Goal: Navigation & Orientation: Find specific page/section

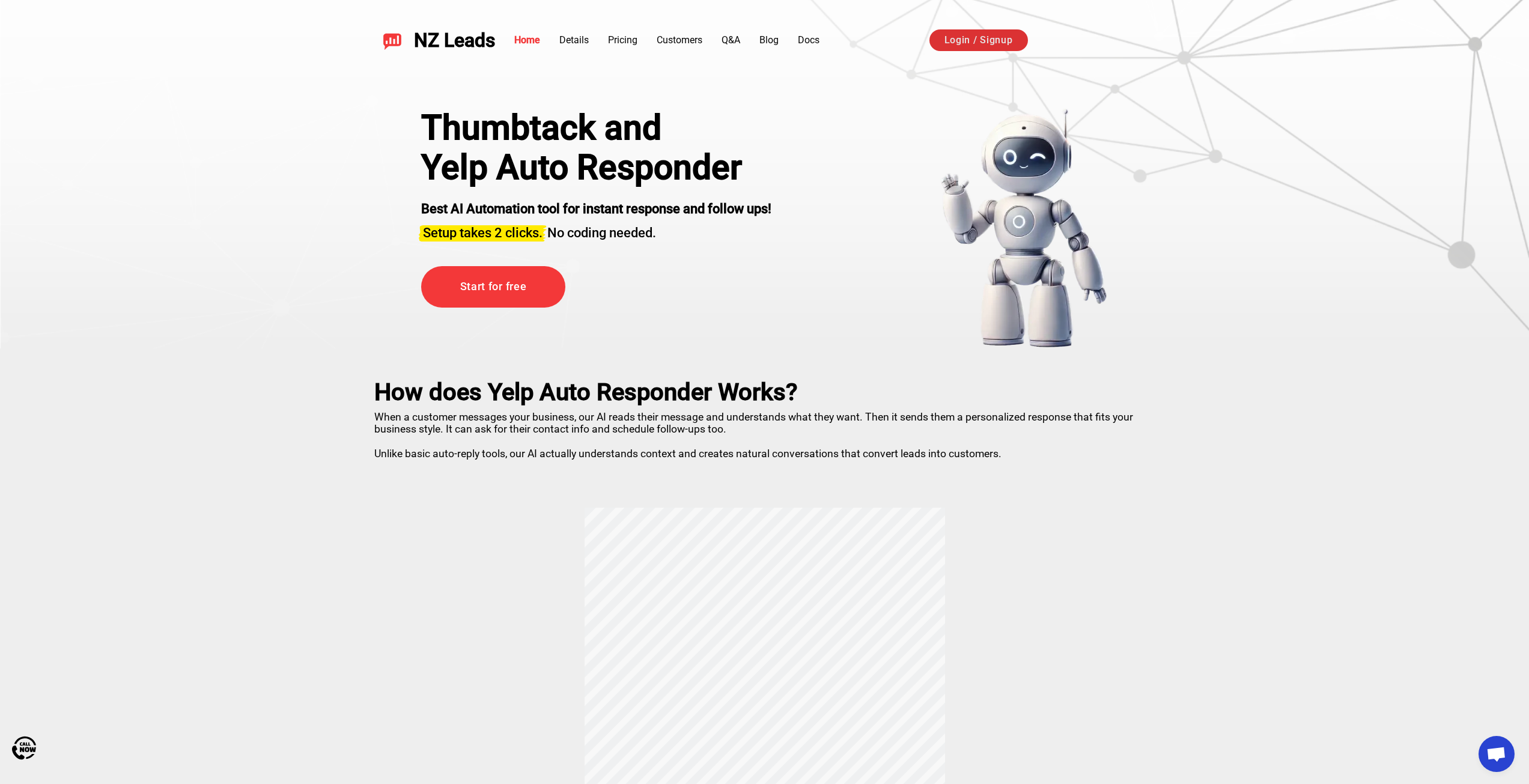
click at [723, 40] on link "Login / Signup" at bounding box center [979, 40] width 98 height 21
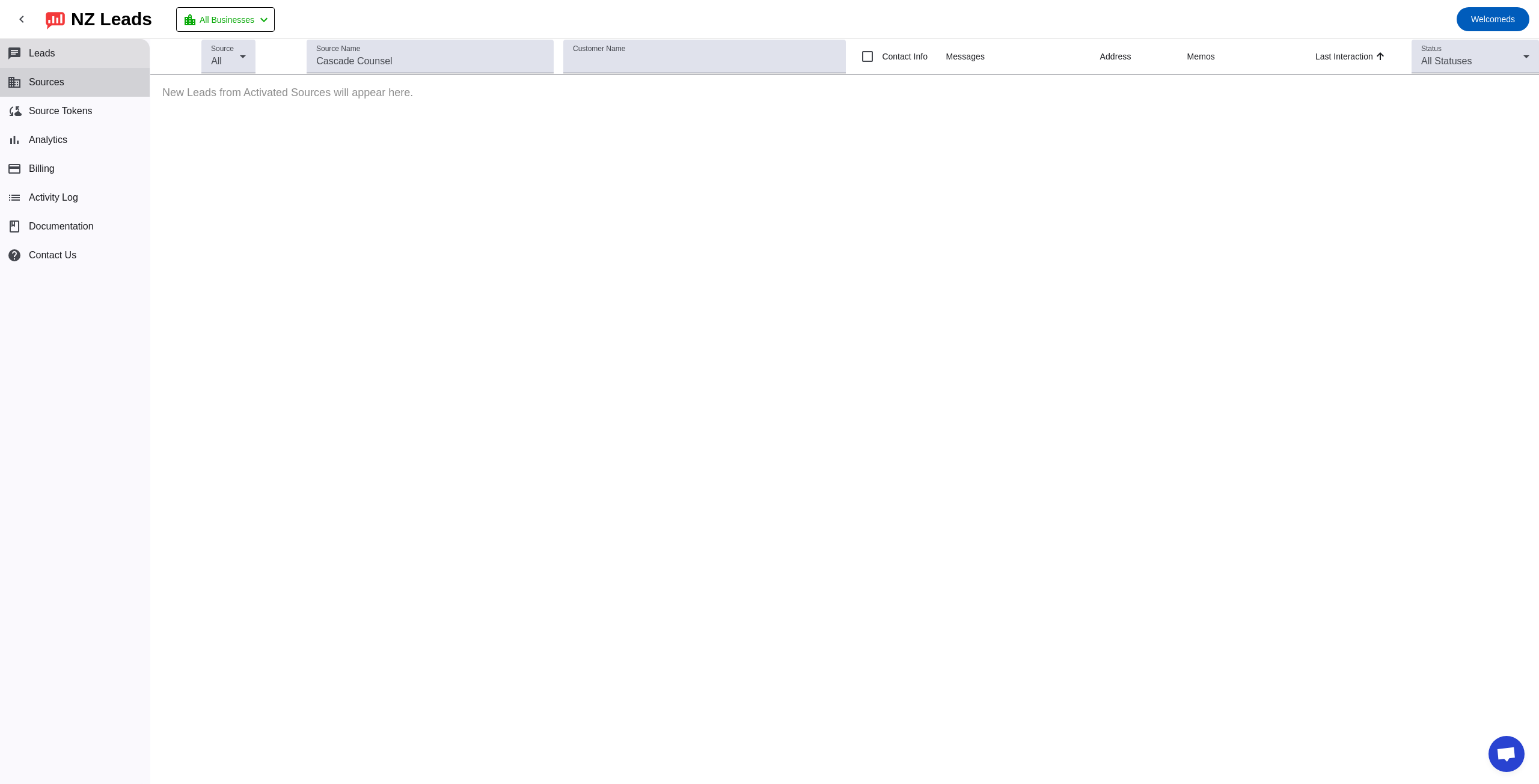
click at [38, 82] on span "Sources" at bounding box center [46, 82] width 36 height 11
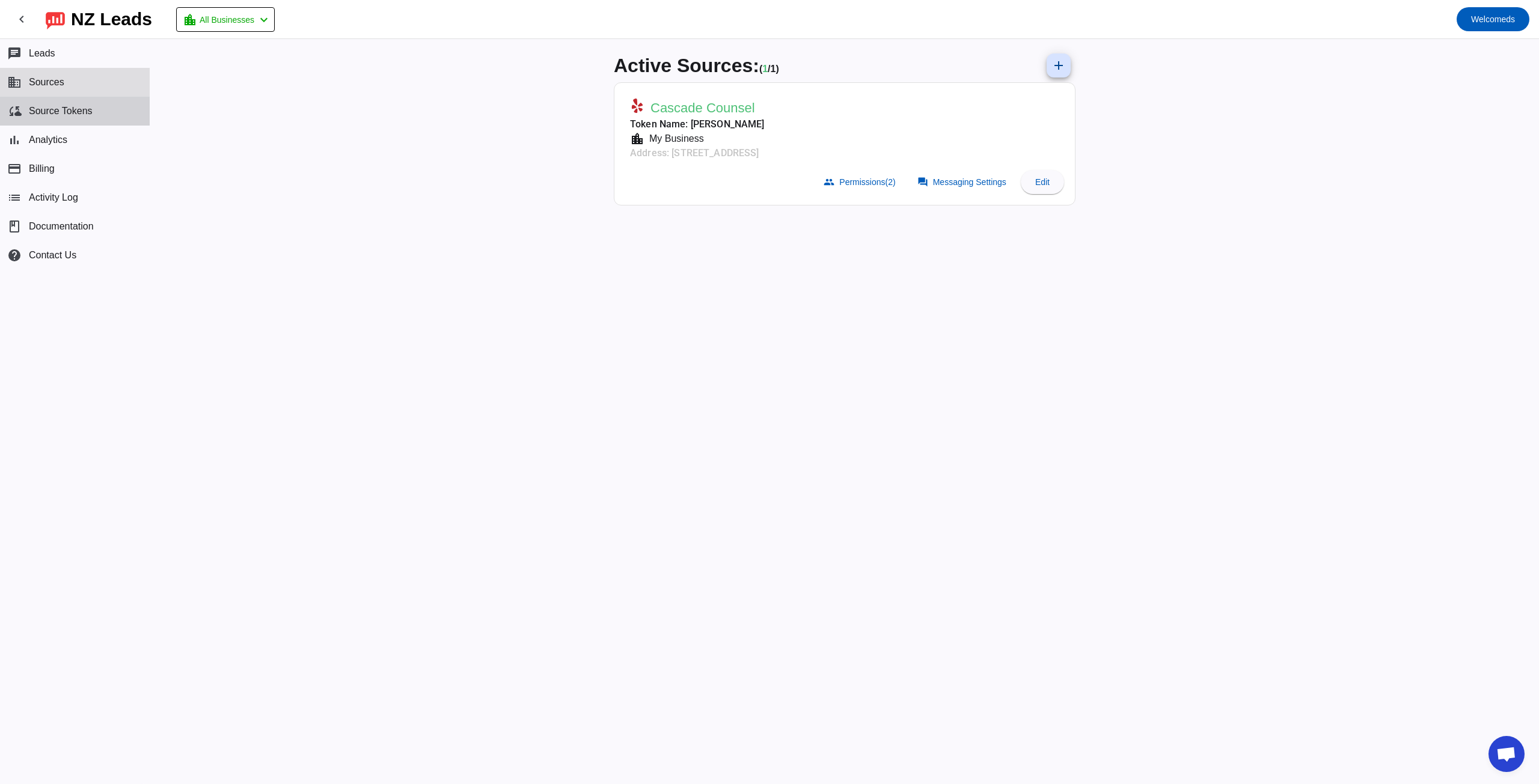
click at [42, 108] on span "Source Tokens" at bounding box center [60, 110] width 63 height 11
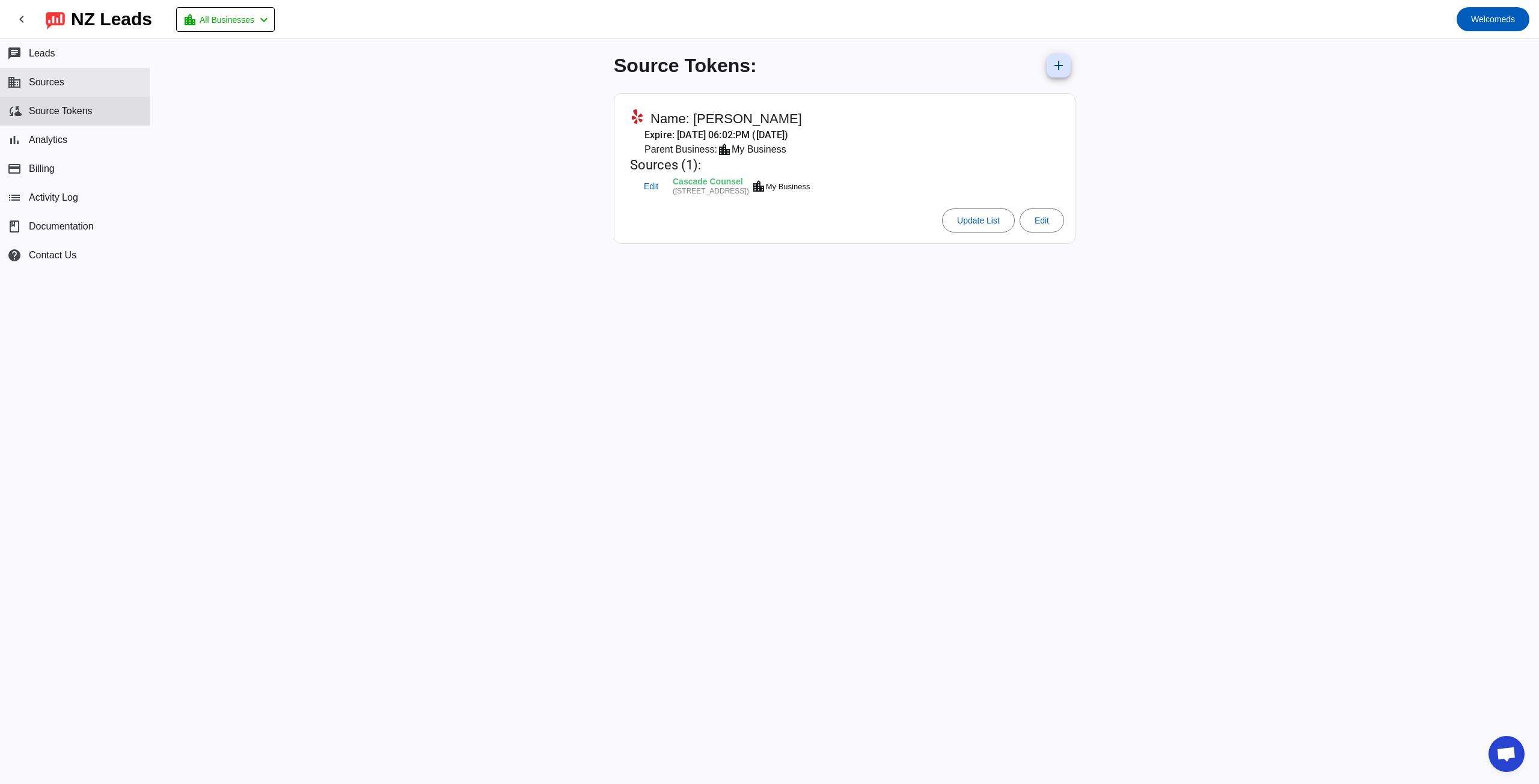
click at [48, 82] on span "Sources" at bounding box center [46, 82] width 36 height 11
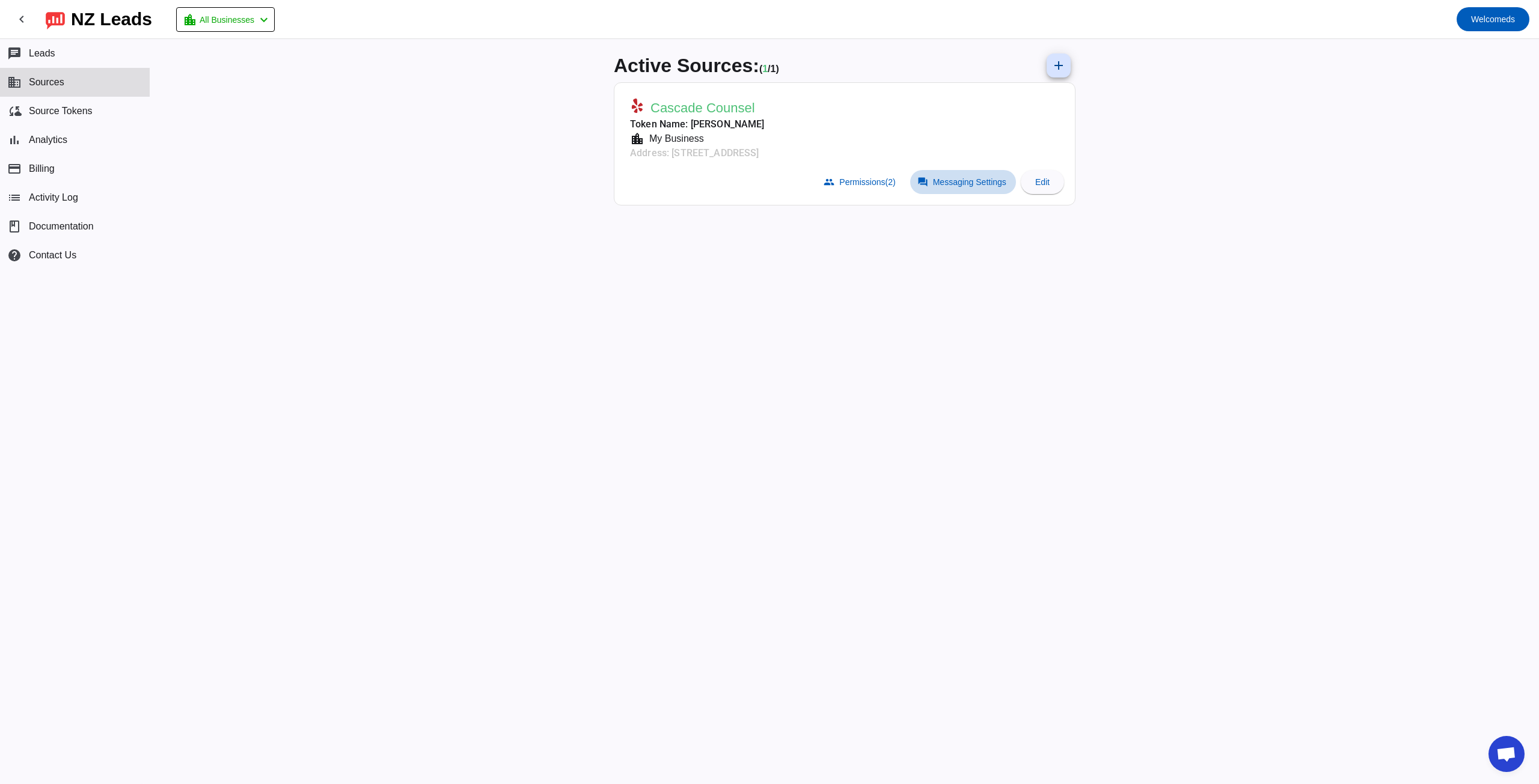
click at [953, 186] on span "Messaging Settings" at bounding box center [969, 182] width 73 height 9
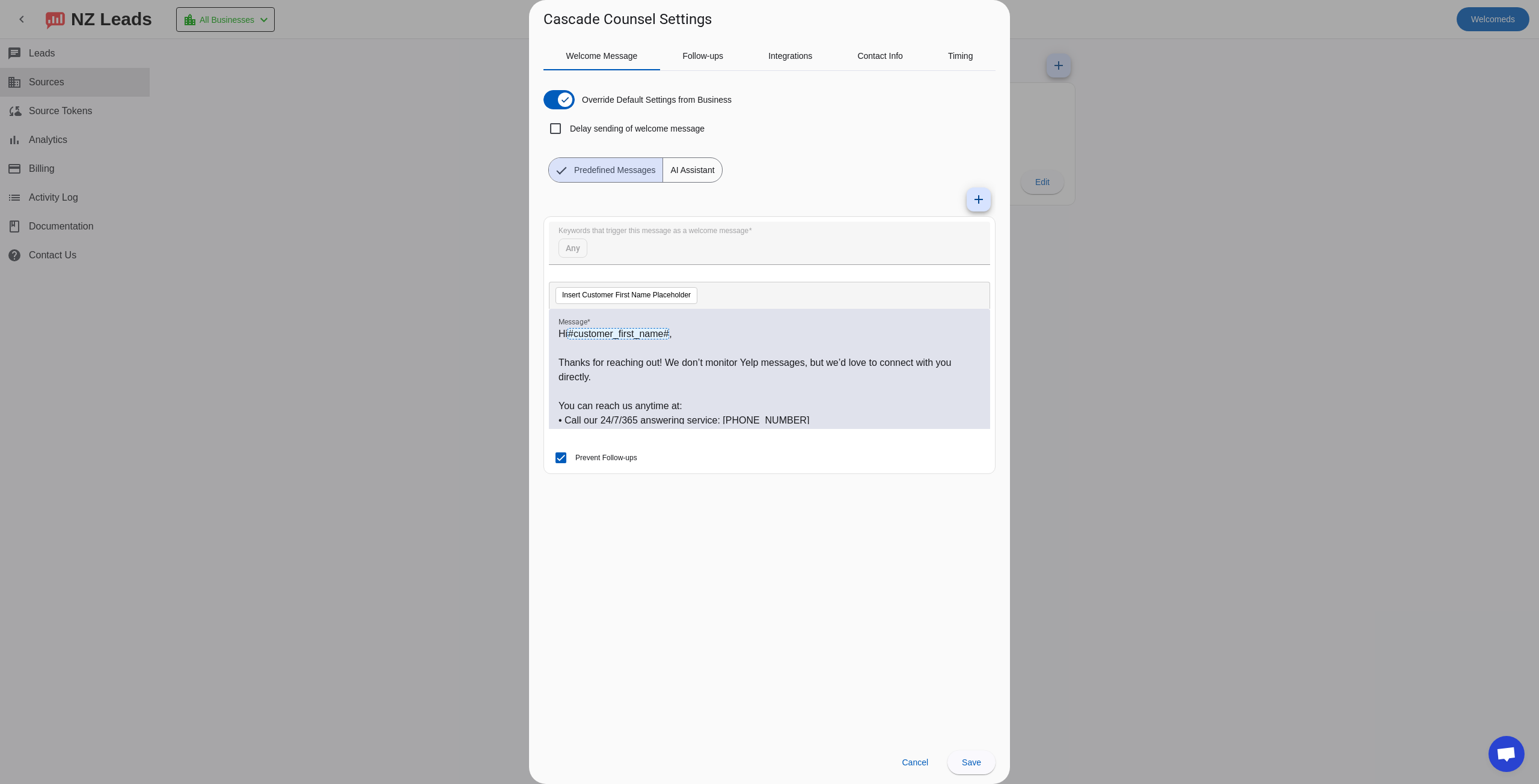
click at [1288, 378] on div at bounding box center [770, 392] width 1539 height 784
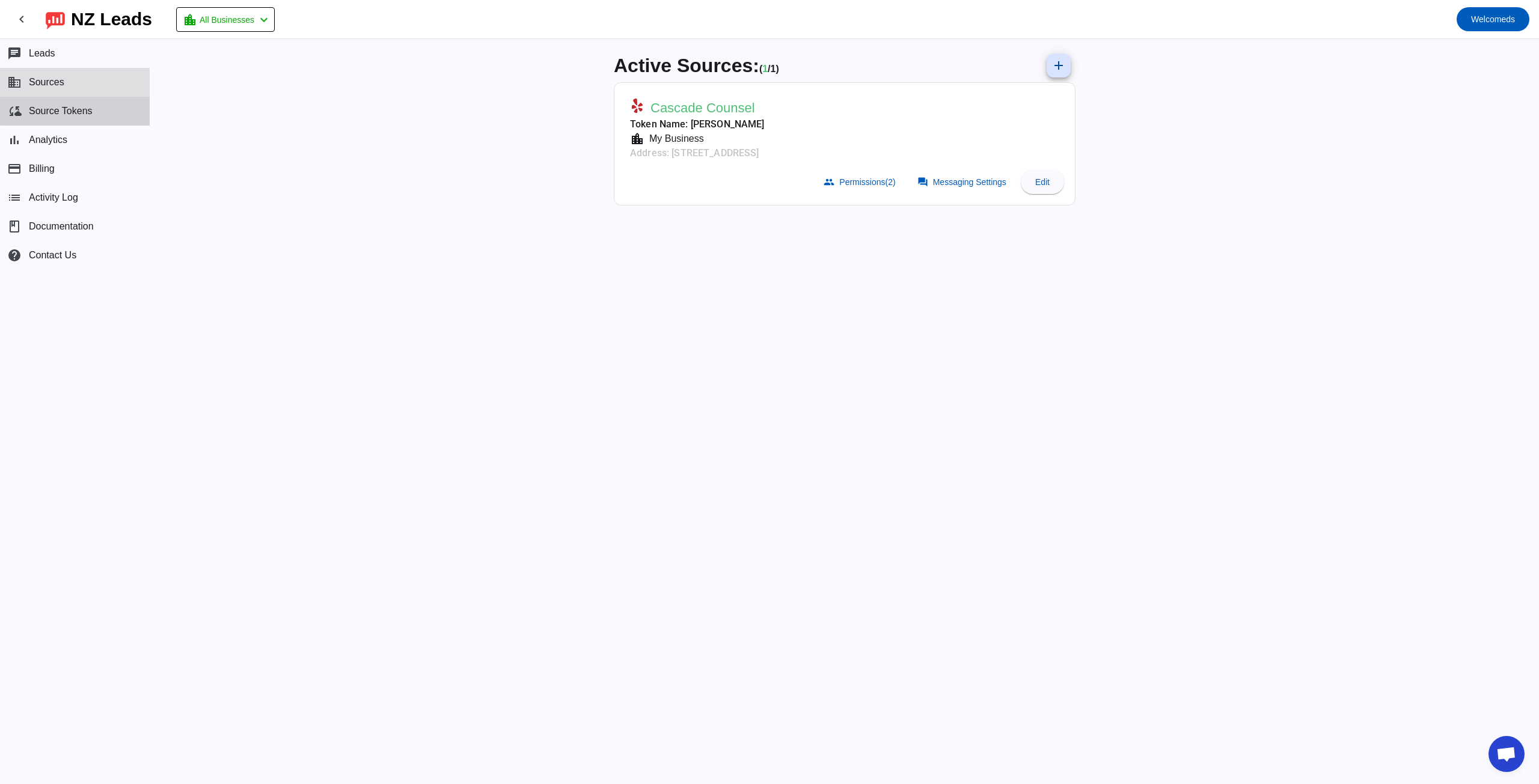
click at [101, 109] on button "cloud_sync Source Tokens" at bounding box center [75, 111] width 150 height 29
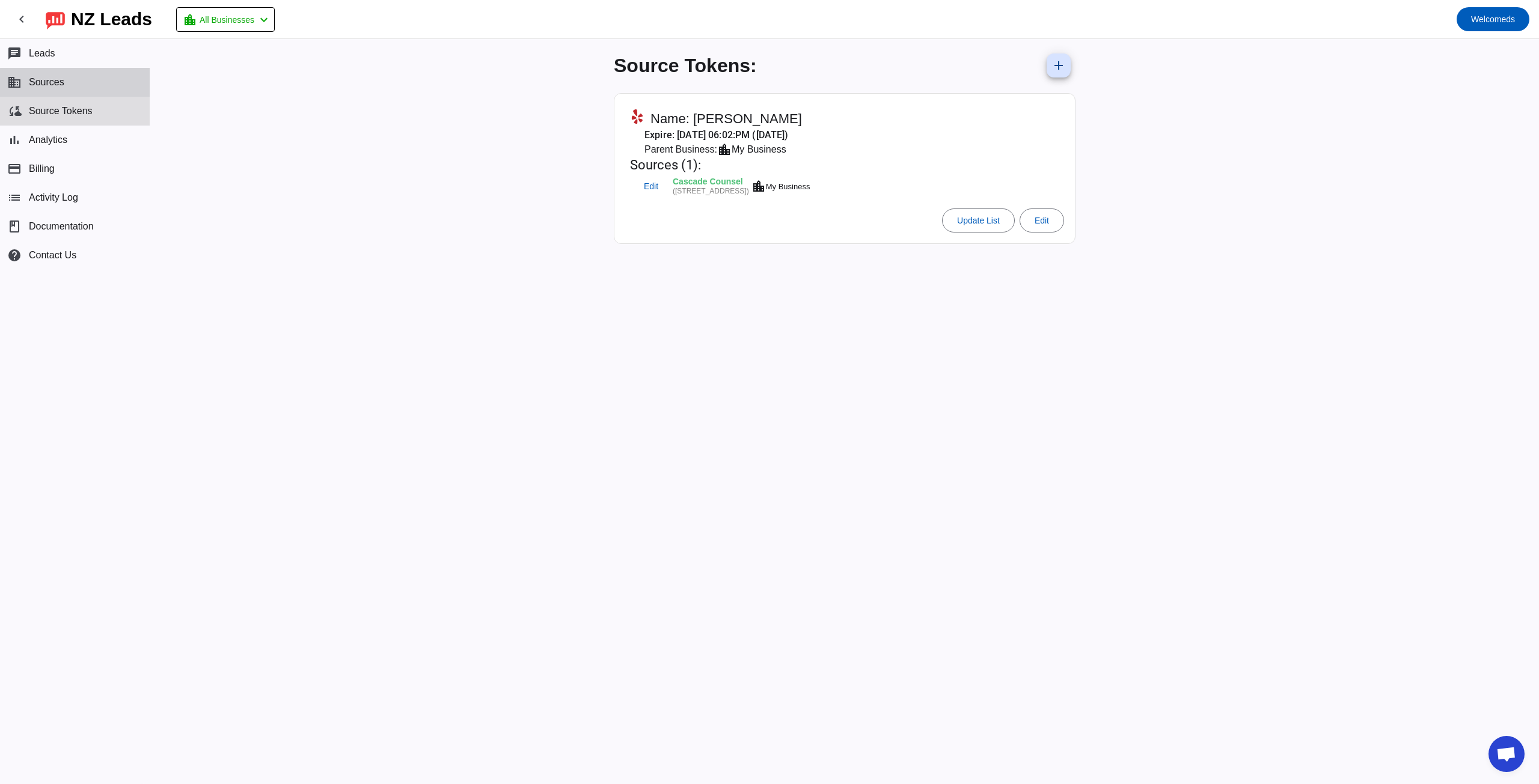
click at [101, 88] on button "business Sources" at bounding box center [75, 82] width 150 height 29
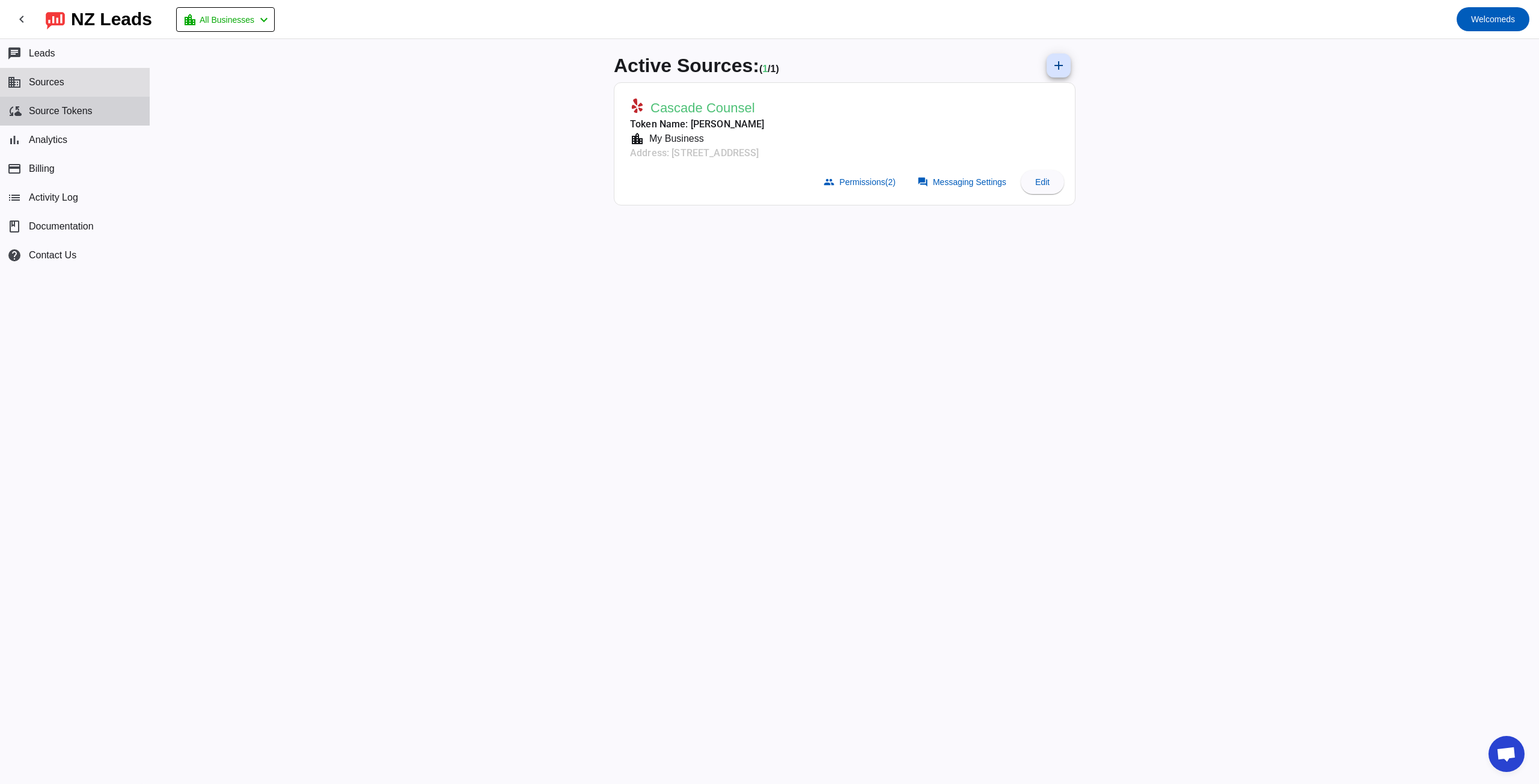
click at [111, 110] on button "cloud_sync Source Tokens" at bounding box center [75, 111] width 150 height 29
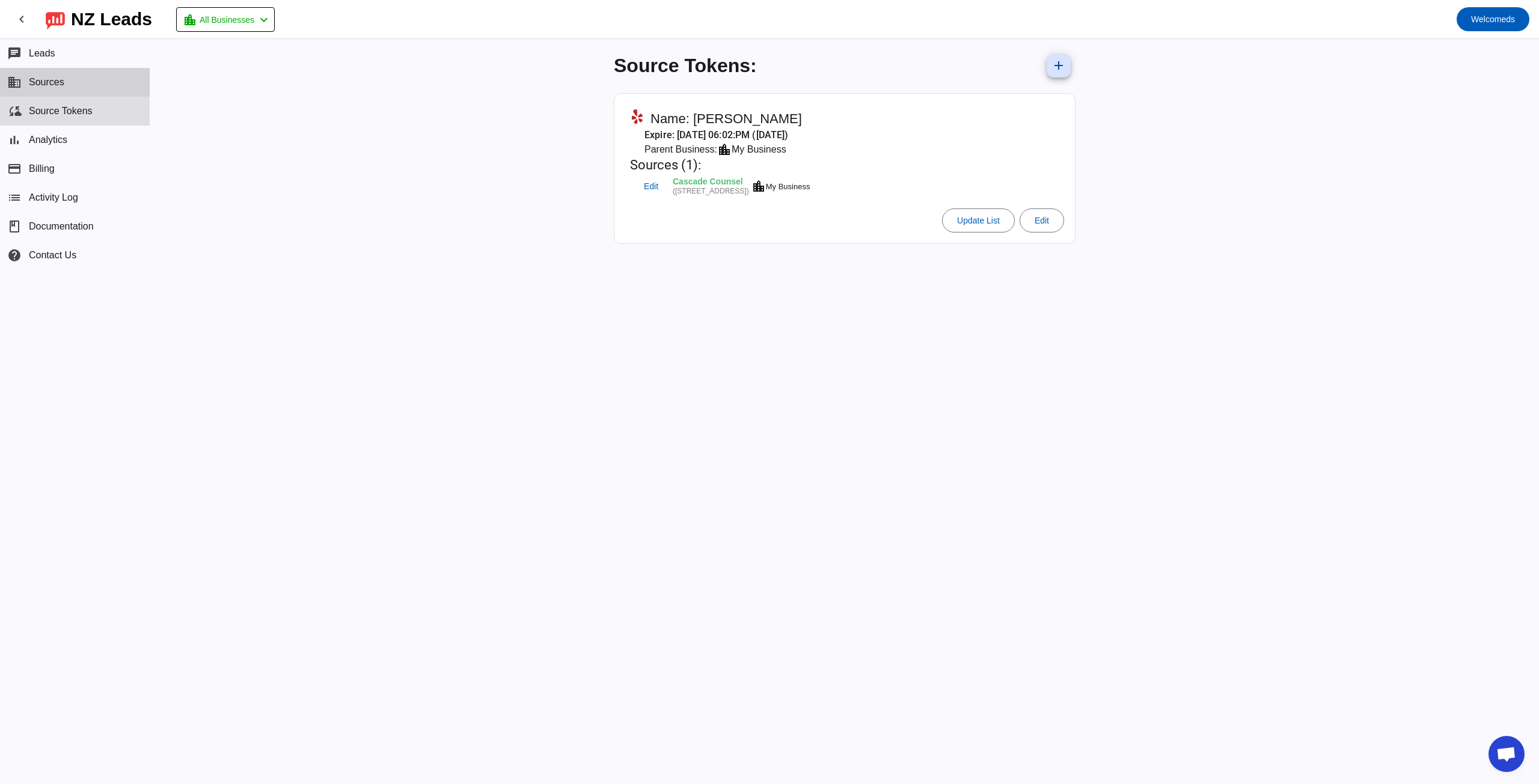
click at [114, 80] on button "business Sources" at bounding box center [75, 82] width 150 height 29
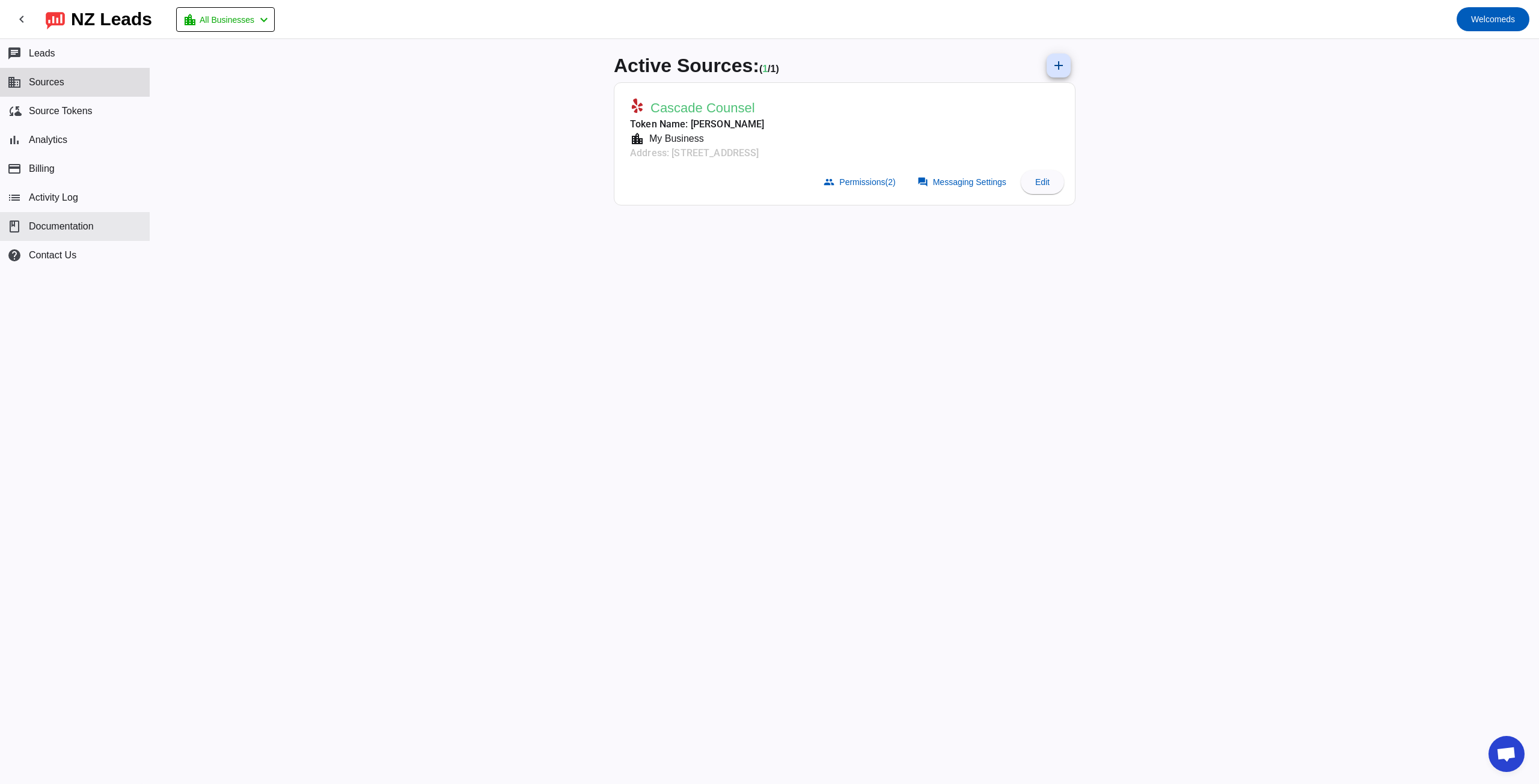
click at [49, 218] on button "book Documentation" at bounding box center [75, 227] width 150 height 29
click at [66, 258] on span "Contact Us" at bounding box center [52, 255] width 48 height 11
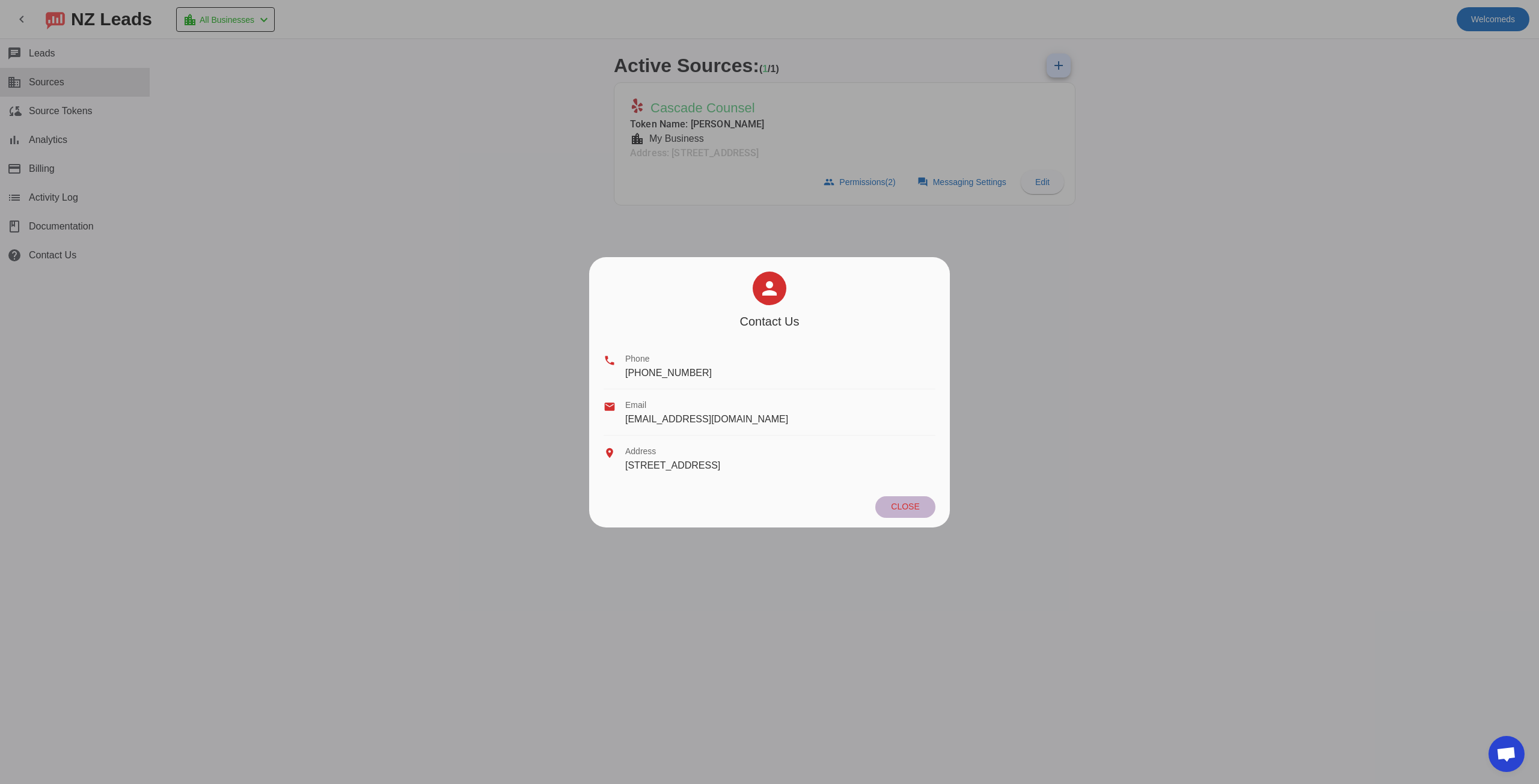
click at [931, 506] on span at bounding box center [905, 507] width 60 height 21
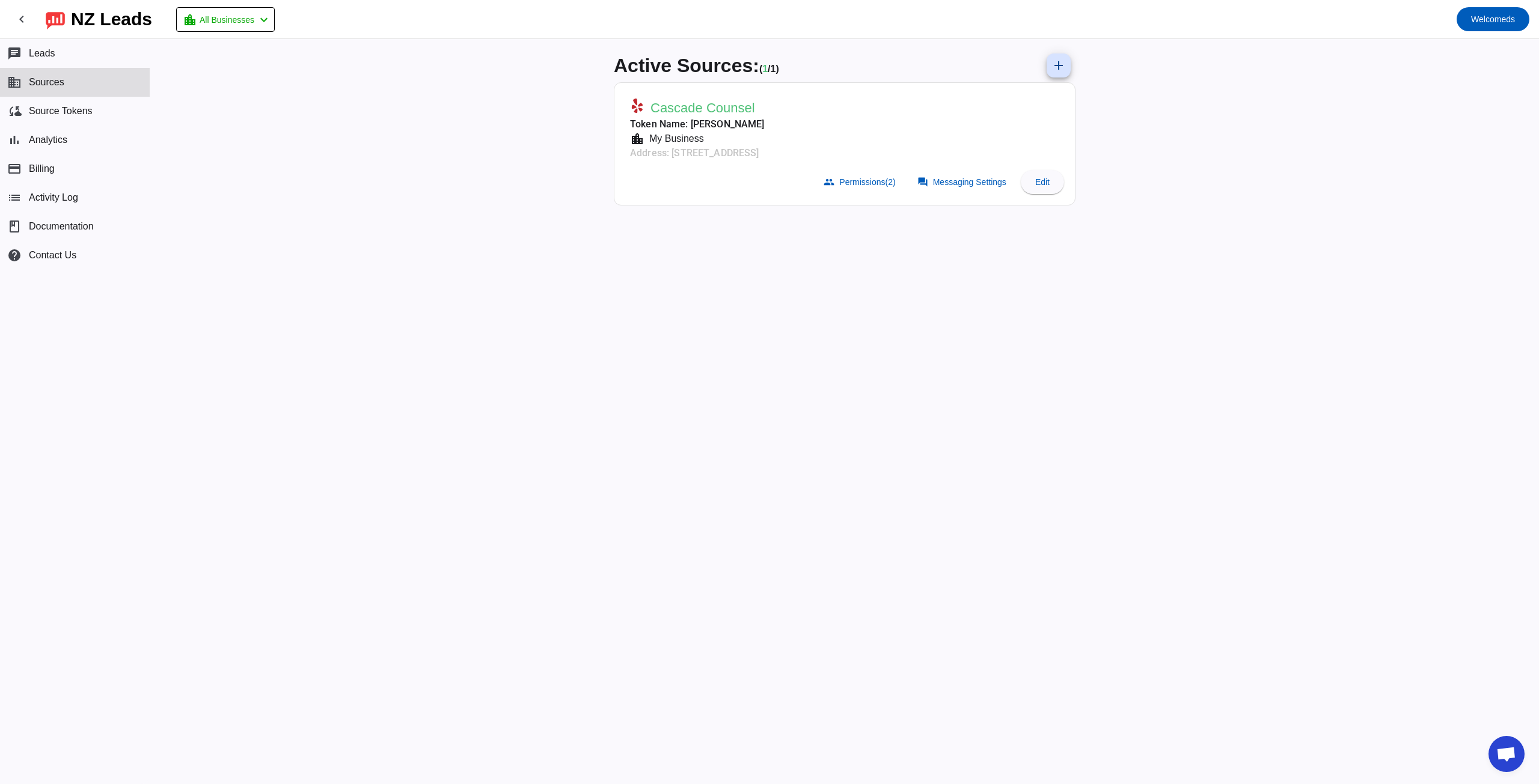
click at [921, 348] on div "Active Sources: ( 1 / 1) add Cascade Counsel Token Name: Diarmid Spruiell locat…" at bounding box center [844, 411] width 481 height 745
click at [68, 59] on button "chat Leads" at bounding box center [75, 53] width 150 height 29
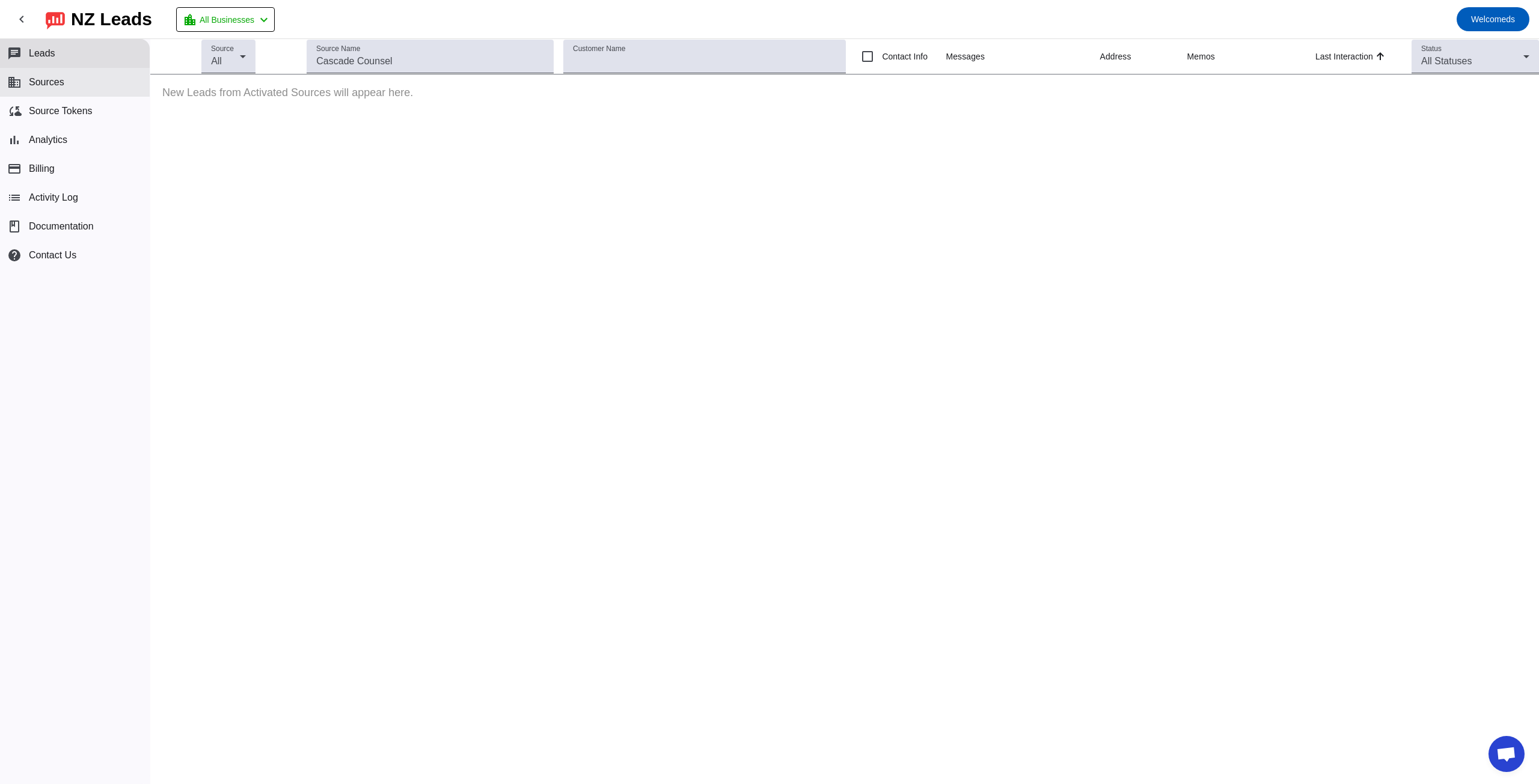
click at [68, 78] on button "business Sources" at bounding box center [75, 82] width 150 height 29
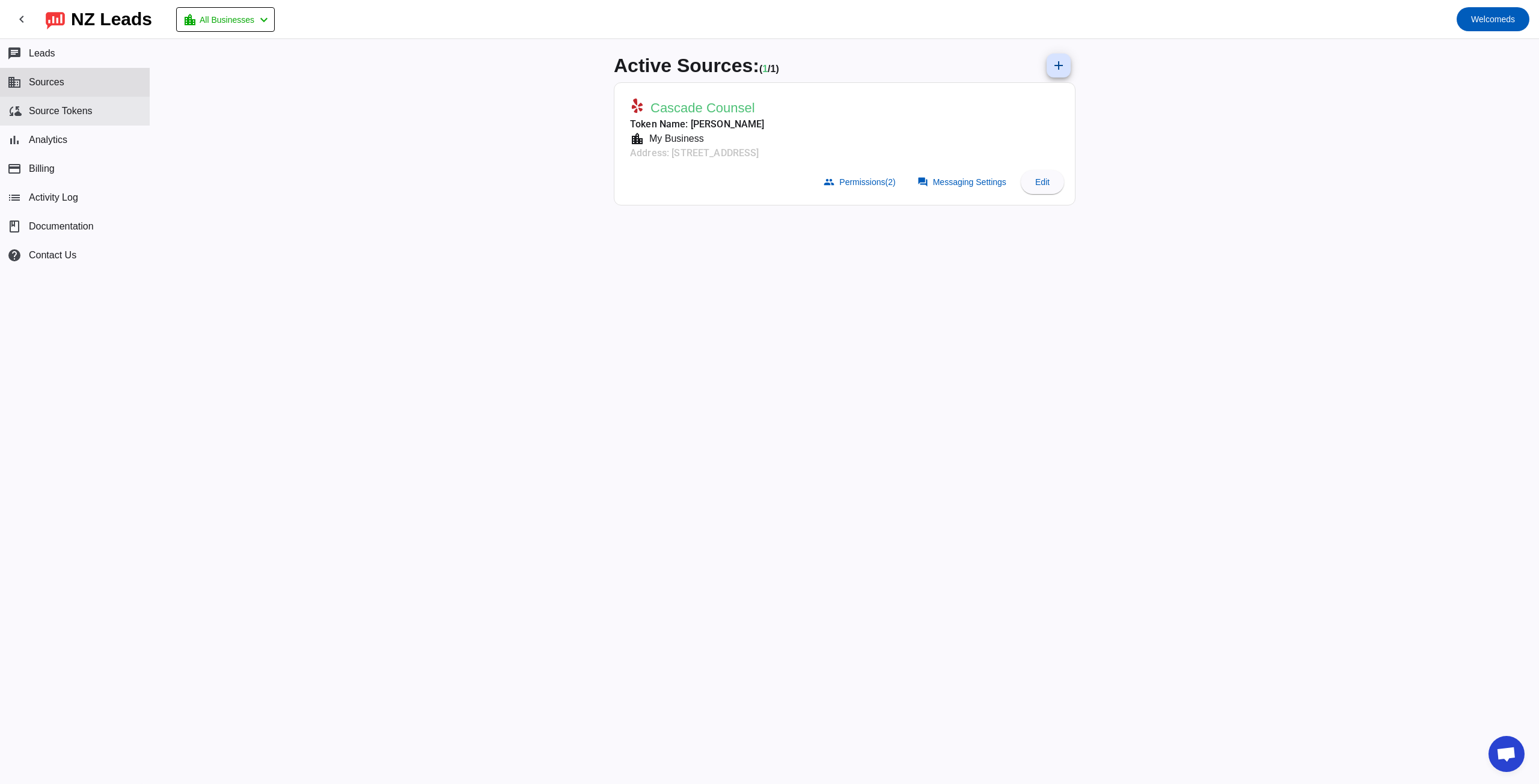
click at [70, 113] on span "Source Tokens" at bounding box center [60, 110] width 63 height 11
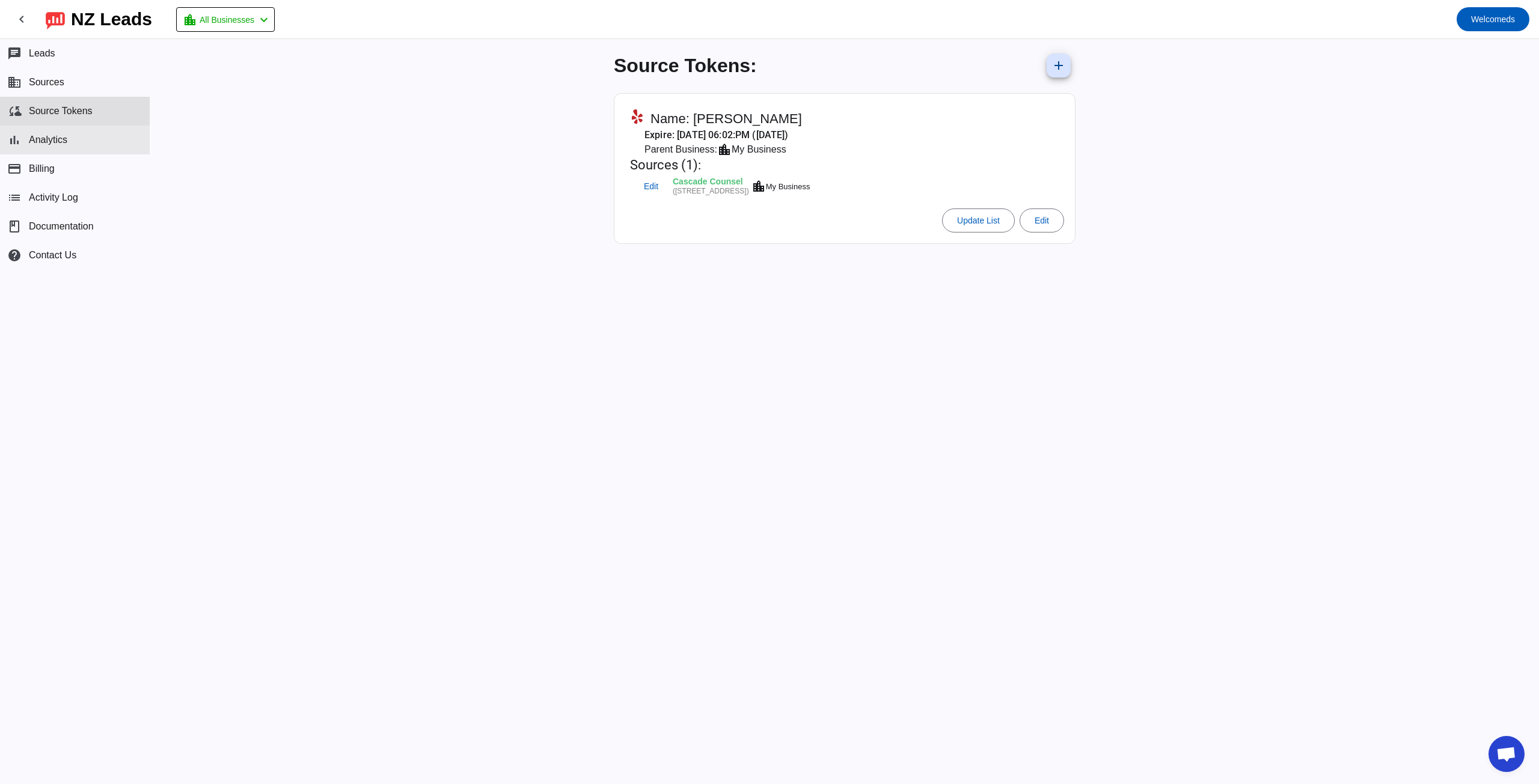
click at [80, 151] on button "bar_chart Analytics" at bounding box center [75, 140] width 150 height 29
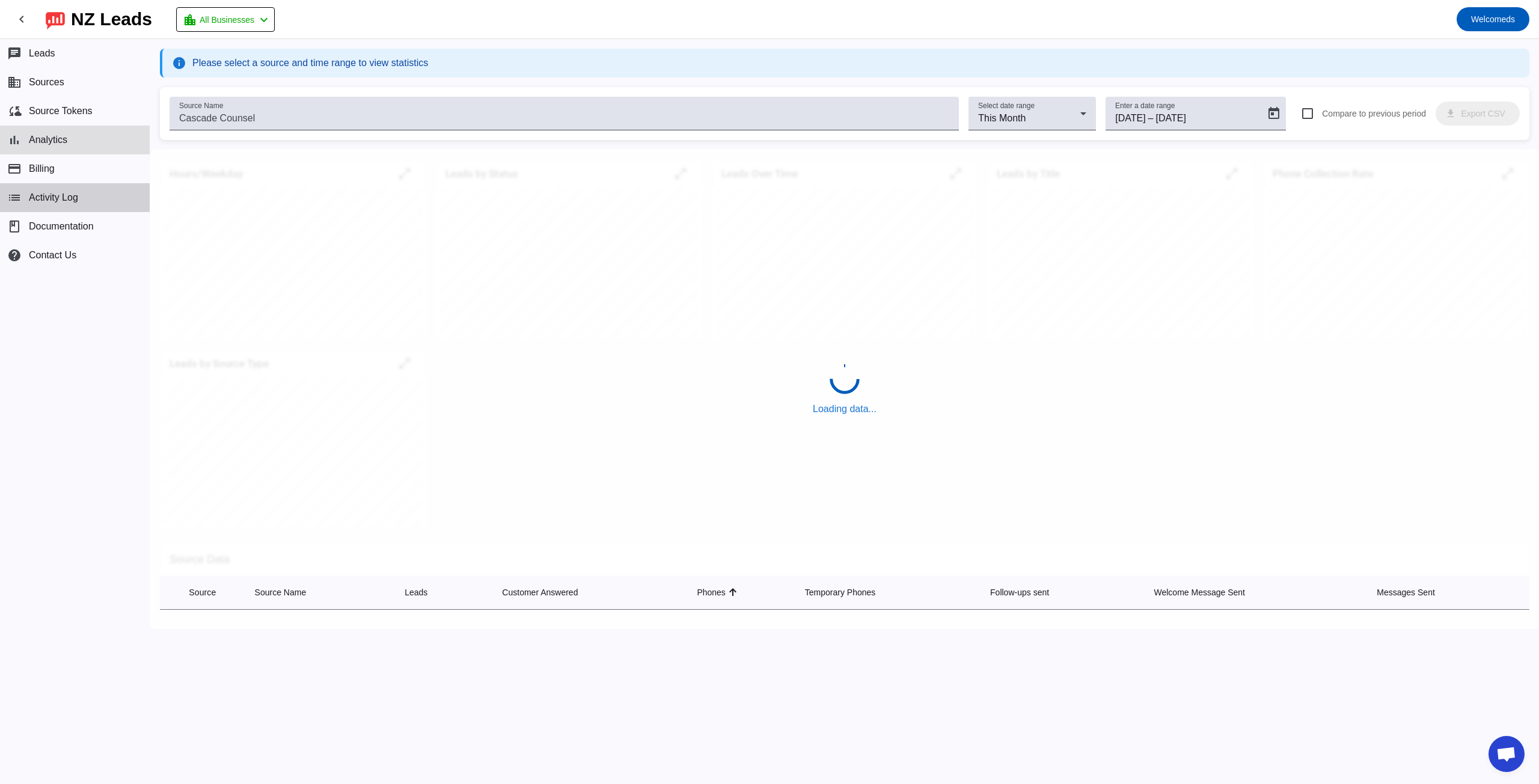
click at [84, 187] on button "list Activity Log" at bounding box center [75, 197] width 150 height 29
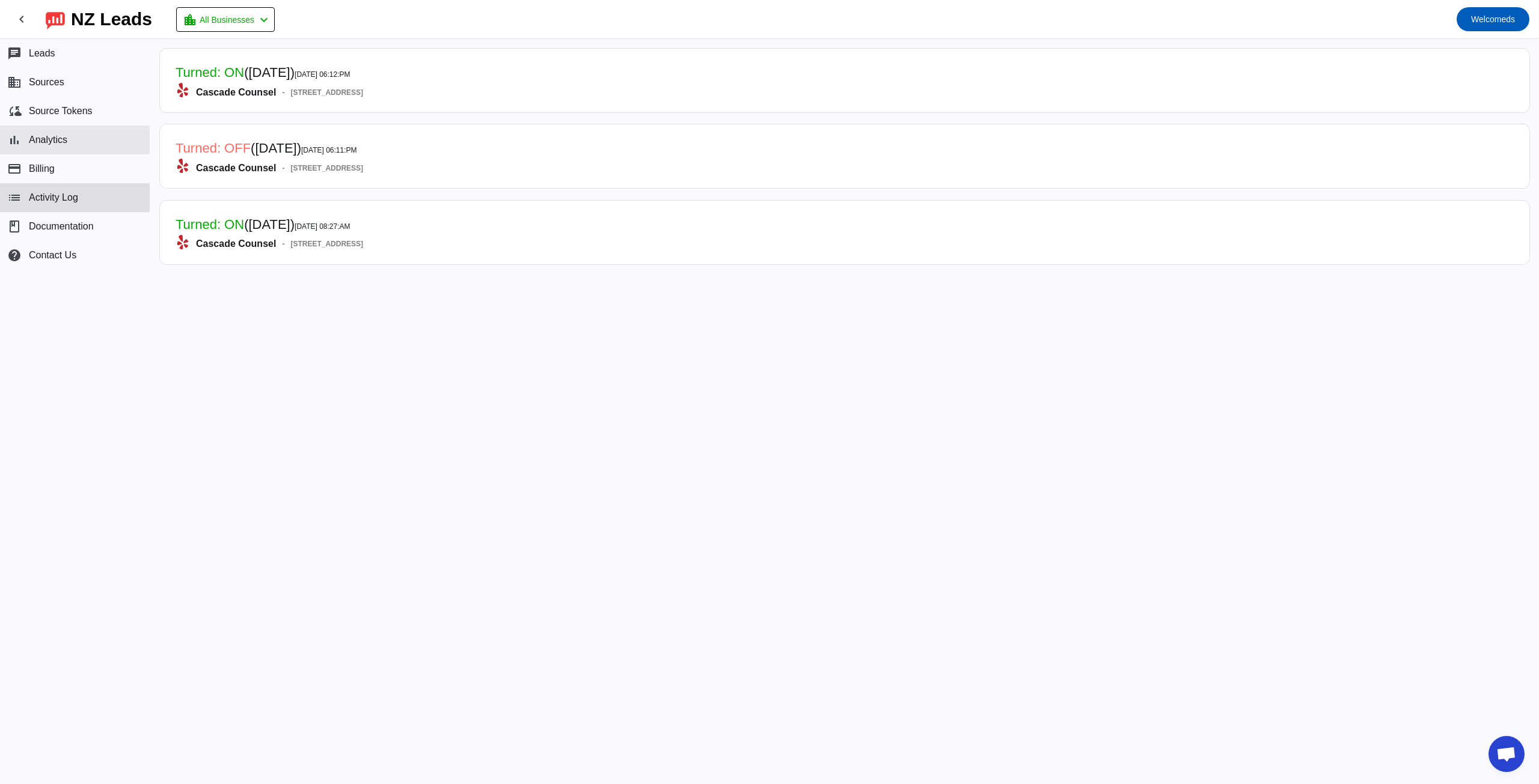
click at [88, 150] on button "bar_chart Analytics" at bounding box center [75, 140] width 150 height 29
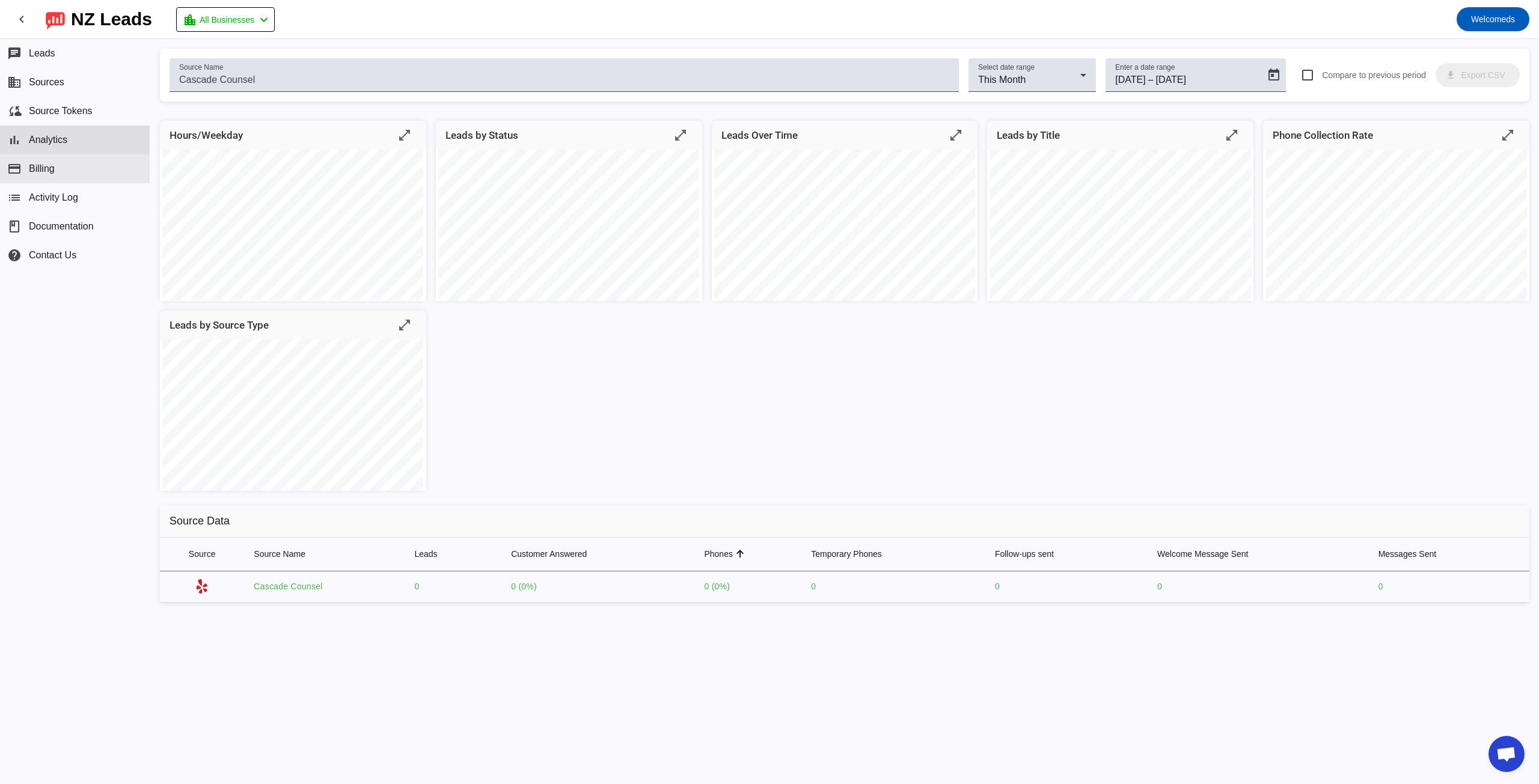
click at [90, 171] on button "payment Billing" at bounding box center [75, 169] width 150 height 29
click at [68, 248] on button "help Contact Us" at bounding box center [75, 255] width 150 height 29
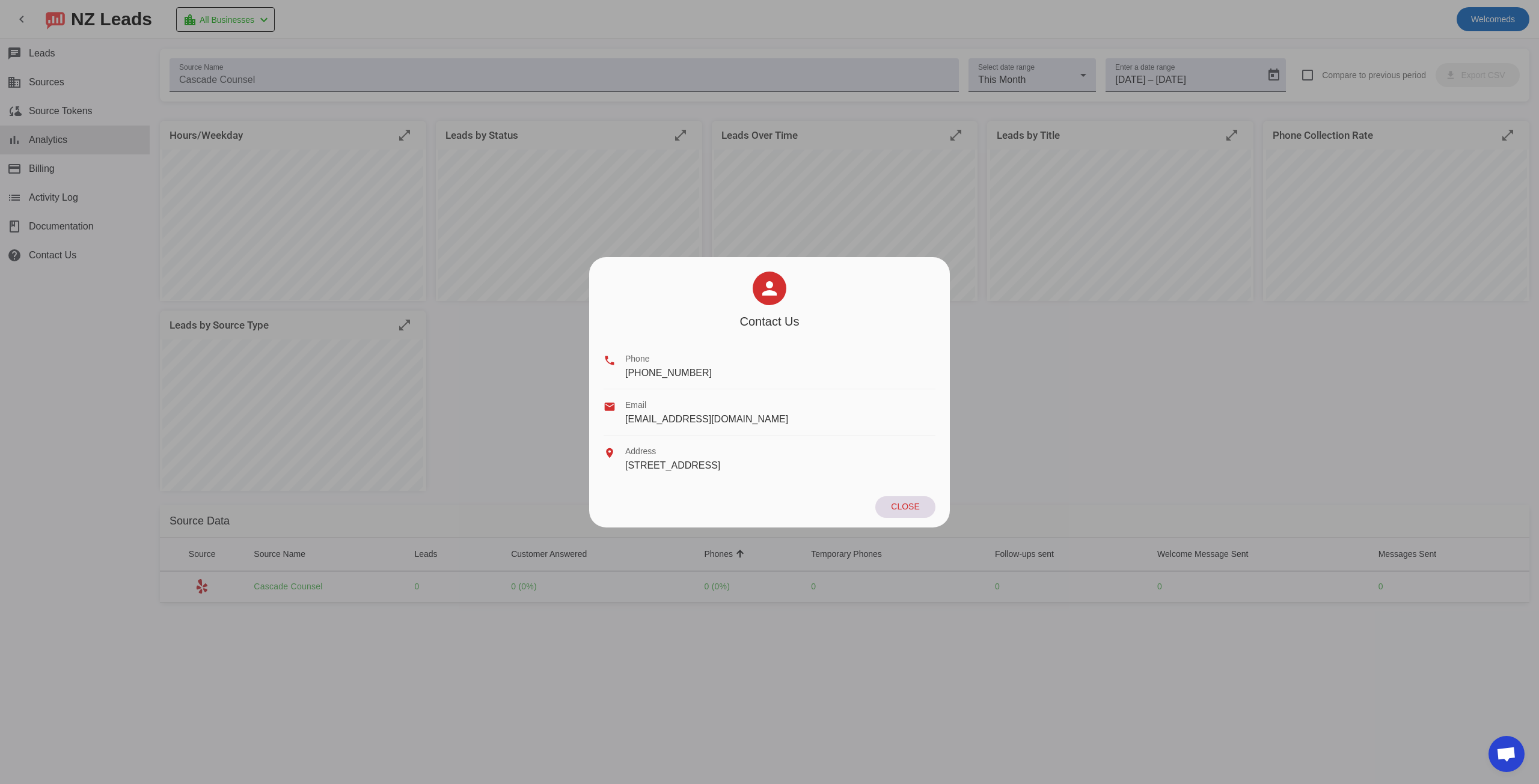
click at [78, 224] on div at bounding box center [770, 392] width 1539 height 784
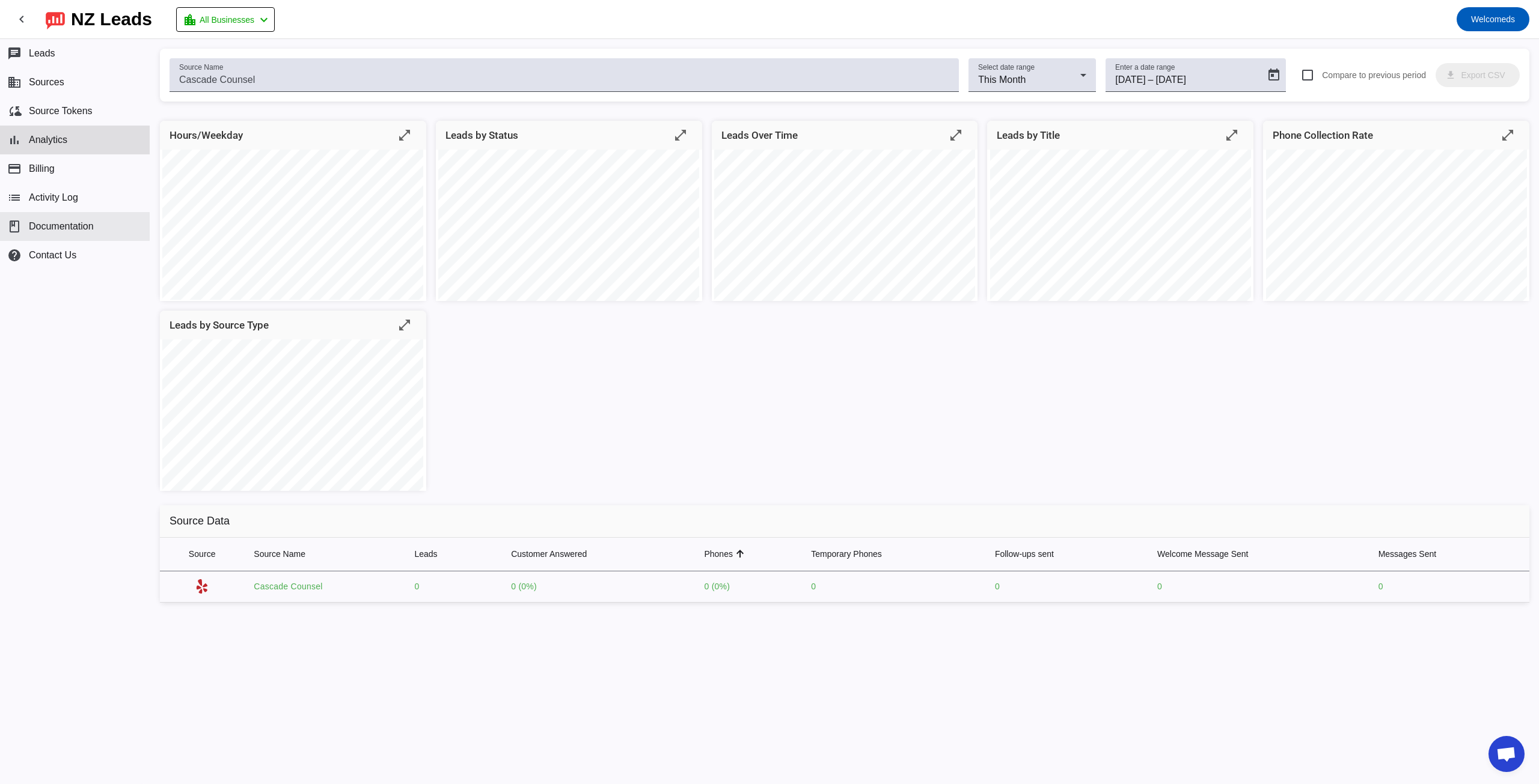
click at [78, 221] on span "Documentation" at bounding box center [61, 226] width 65 height 11
click at [74, 197] on span "Activity Log" at bounding box center [53, 197] width 49 height 11
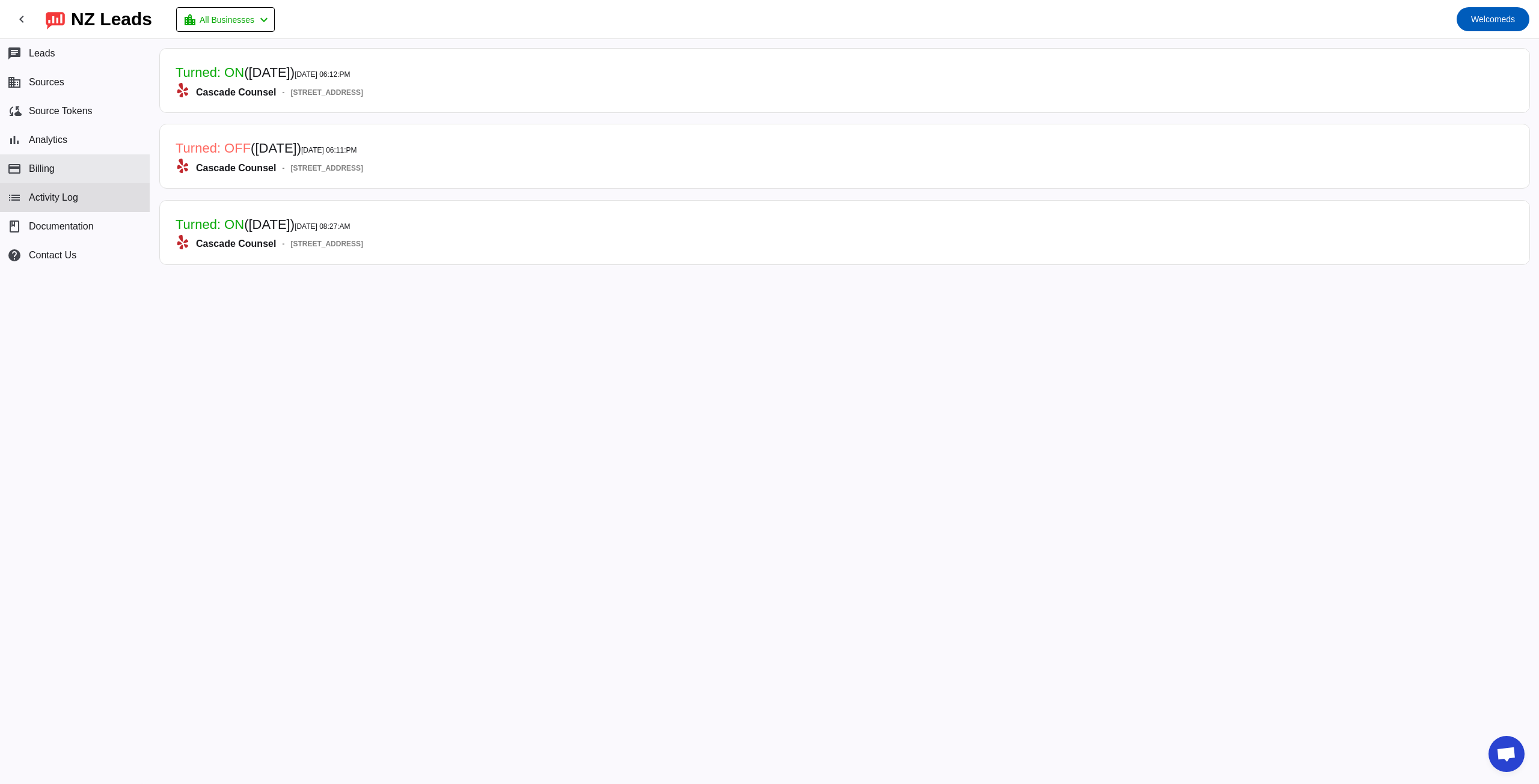
click at [78, 175] on button "payment Billing" at bounding box center [75, 169] width 150 height 29
click at [81, 146] on button "bar_chart Analytics" at bounding box center [75, 140] width 150 height 29
click at [86, 105] on button "cloud_sync Source Tokens" at bounding box center [75, 111] width 150 height 29
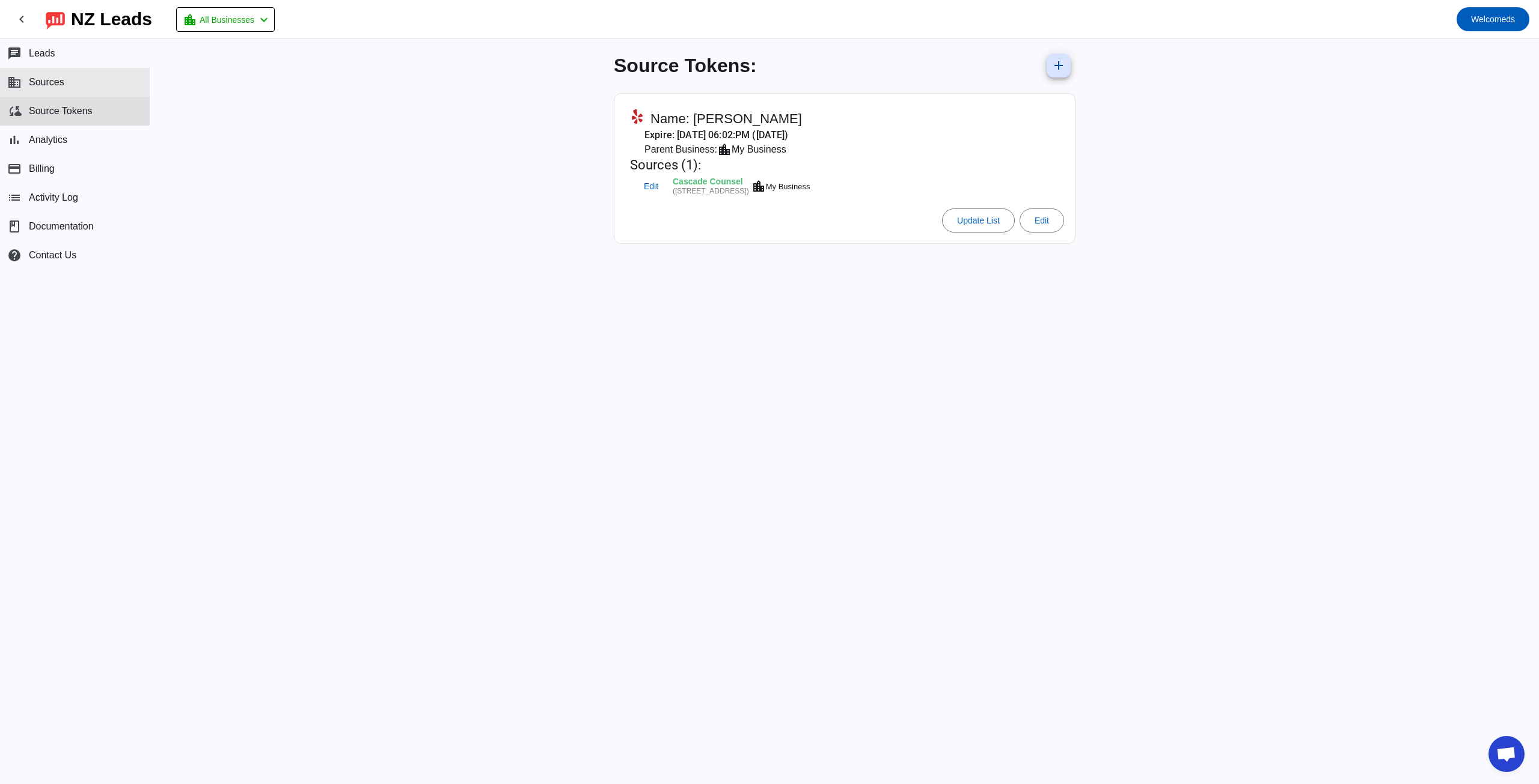
click at [82, 75] on button "business Sources" at bounding box center [75, 82] width 150 height 29
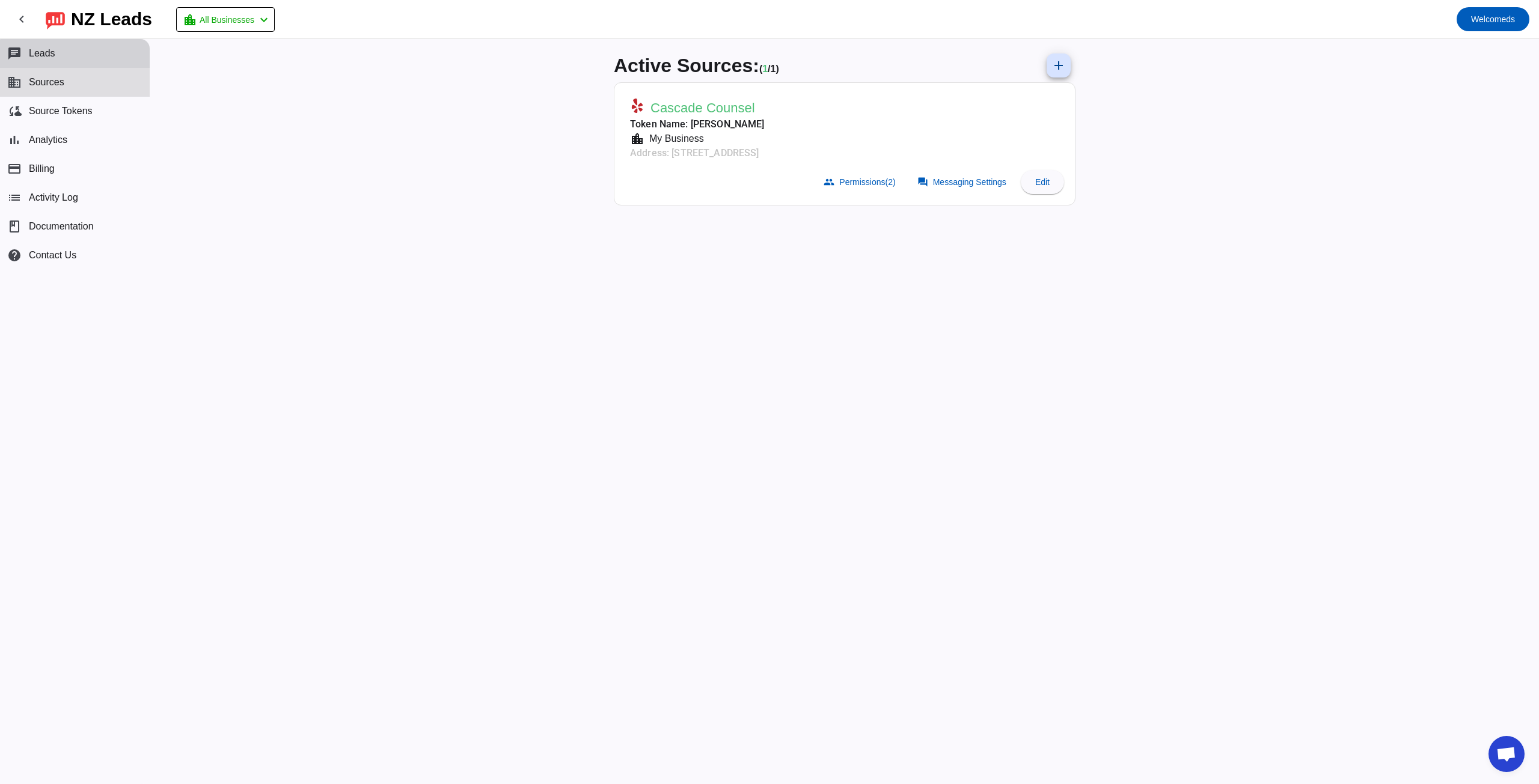
click at [84, 63] on button "chat Leads" at bounding box center [75, 53] width 150 height 29
